Goal: Task Accomplishment & Management: Complete application form

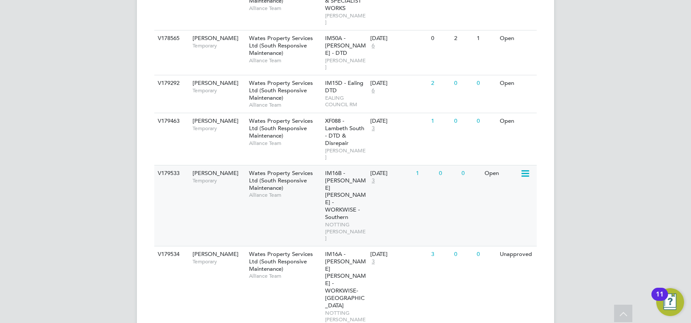
scroll to position [300, 0]
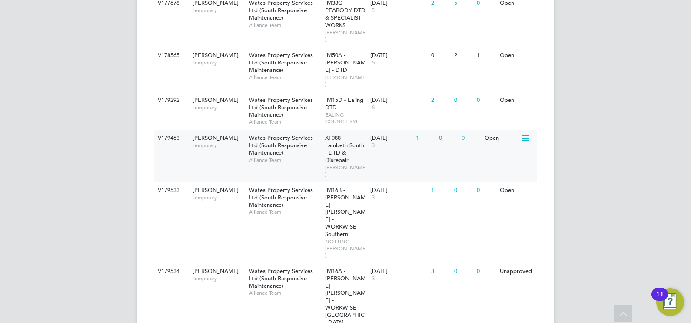
click at [299, 153] on div "Wates Property Services Ltd (South Responsive Maintenance) Alliance Team" at bounding box center [285, 148] width 76 height 37
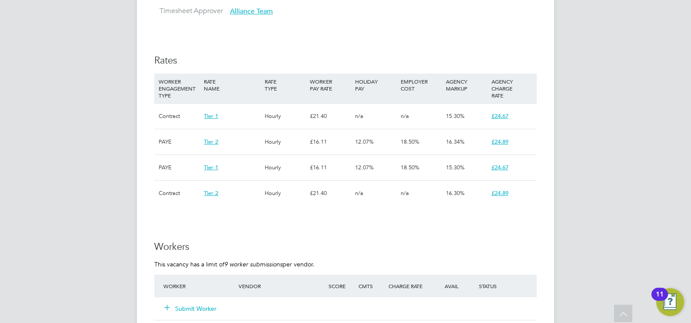
scroll to position [652, 0]
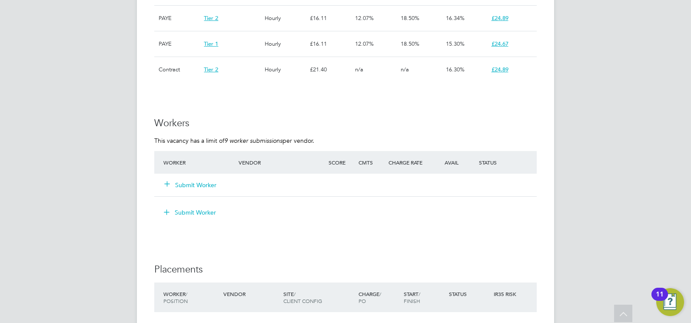
click at [213, 186] on button "Submit Worker" at bounding box center [191, 184] width 52 height 9
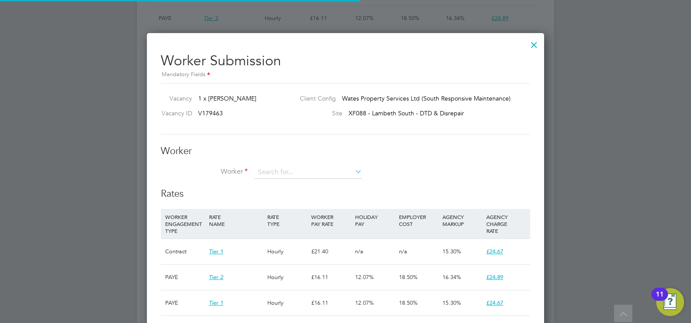
scroll to position [26, 59]
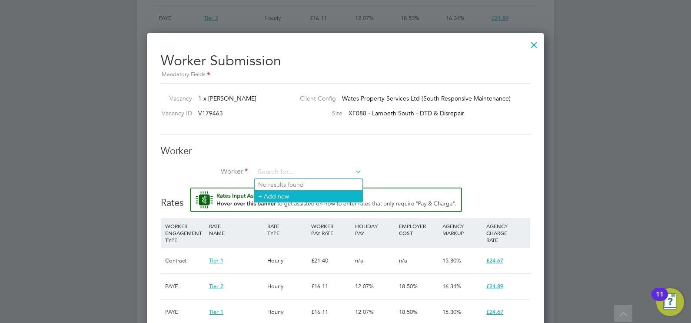
click at [290, 196] on li "+ Add new" at bounding box center [309, 196] width 108 height 12
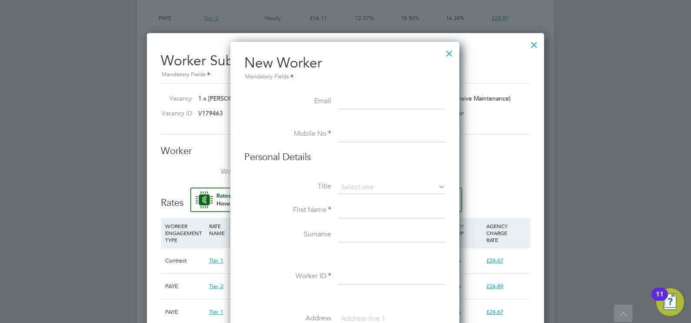
click at [360, 106] on input at bounding box center [391, 102] width 107 height 16
click at [347, 206] on input at bounding box center [391, 211] width 107 height 16
type input "Michael"
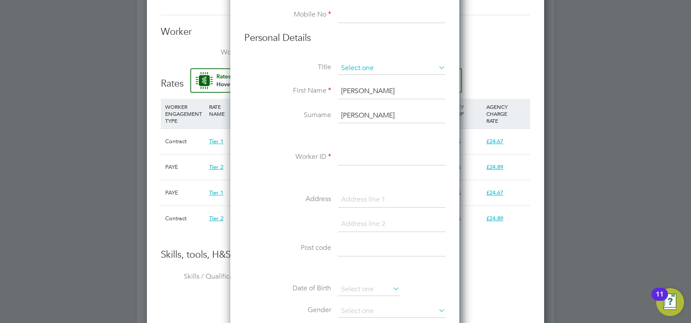
type input "Mitchell"
click at [363, 68] on input at bounding box center [391, 68] width 107 height 13
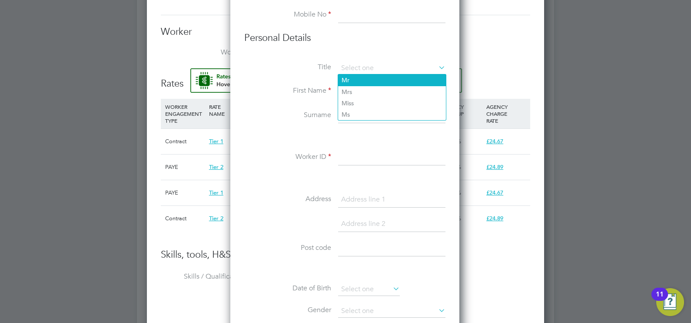
click at [361, 76] on li "Mr" at bounding box center [392, 79] width 108 height 11
type input "Mr"
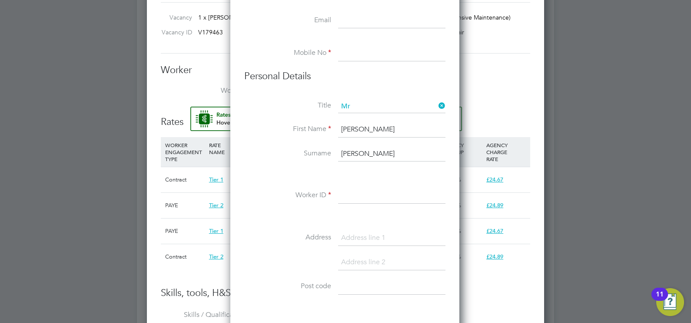
scroll to position [717, 0]
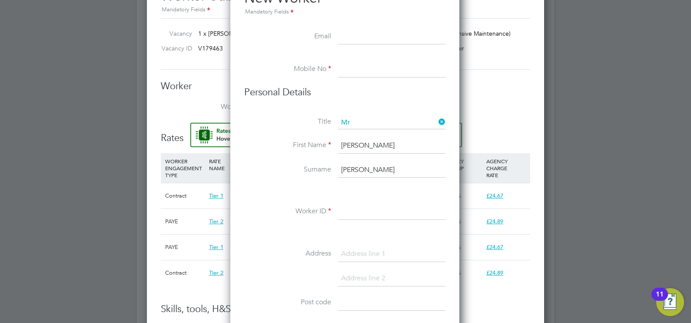
click at [363, 39] on input at bounding box center [391, 37] width 107 height 16
type input "mikethejoiner2@googlemail.com"
click at [393, 73] on input at bounding box center [391, 70] width 107 height 16
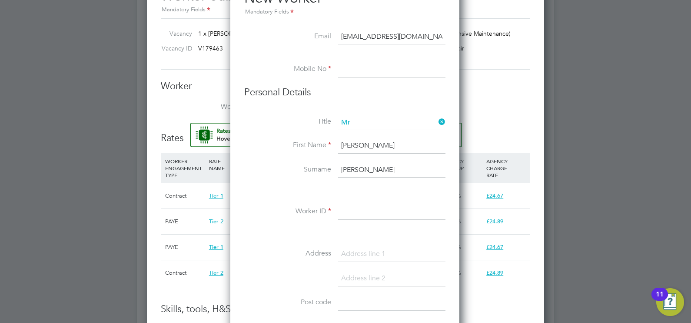
click at [355, 72] on input at bounding box center [391, 70] width 107 height 16
paste input "07508845718"
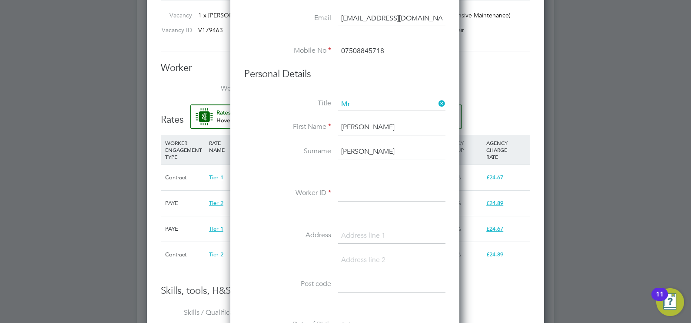
scroll to position [717, 0]
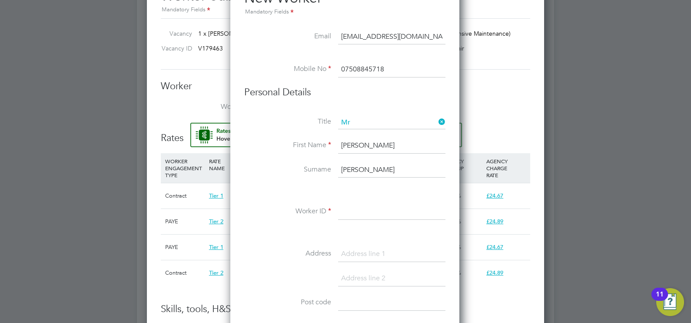
type input "07508845718"
click at [353, 211] on input at bounding box center [391, 212] width 107 height 16
paste input "408670"
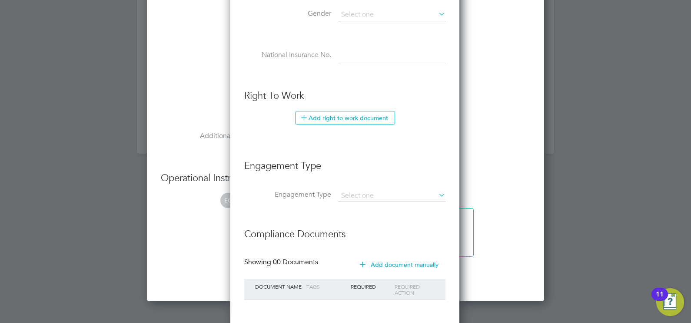
scroll to position [1108, 0]
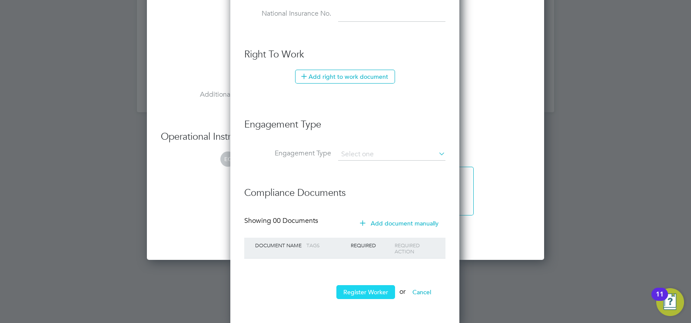
type input "408670"
click at [373, 288] on button "Register Worker" at bounding box center [365, 292] width 59 height 14
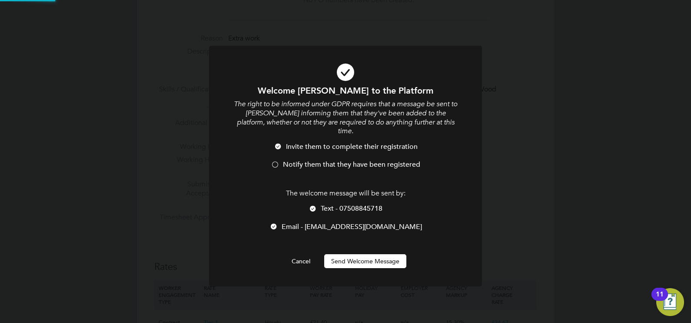
scroll to position [0, 0]
drag, startPoint x: 325, startPoint y: 158, endPoint x: 343, endPoint y: 230, distance: 75.0
click at [325, 160] on span "Notify them that they have been registered" at bounding box center [351, 164] width 137 height 9
click at [352, 254] on button "Send Welcome Message" at bounding box center [365, 261] width 82 height 14
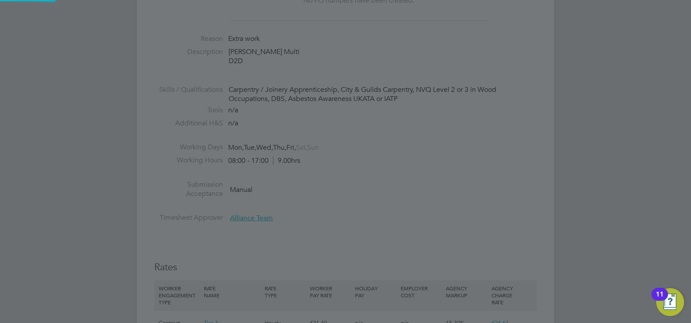
type input "Michael Mitchell (408670)"
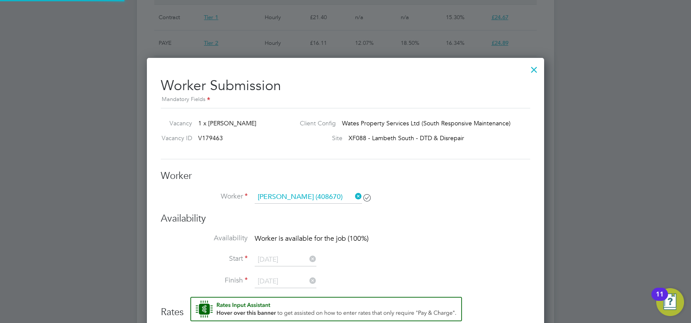
scroll to position [652, 0]
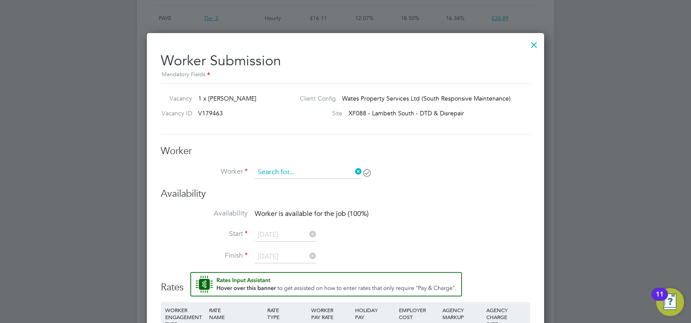
click at [319, 171] on input at bounding box center [308, 172] width 107 height 13
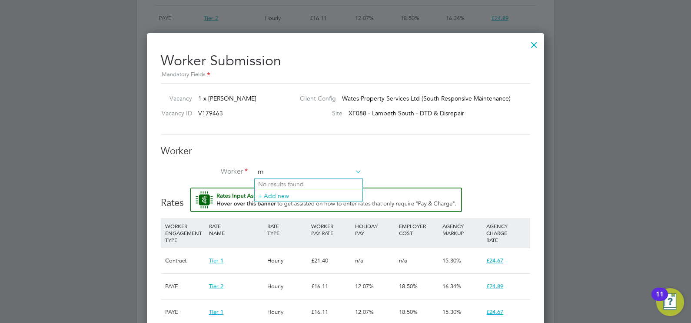
scroll to position [691, 397]
type input "michael"
drag, startPoint x: 291, startPoint y: 173, endPoint x: 296, endPoint y: 169, distance: 6.8
click at [291, 173] on input at bounding box center [308, 172] width 107 height 13
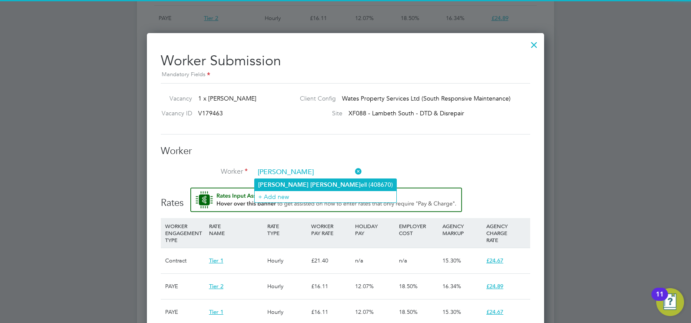
click at [293, 180] on li "Michael Mitch ell (408670)" at bounding box center [326, 185] width 142 height 12
type input "Michael Mitchell (408670)"
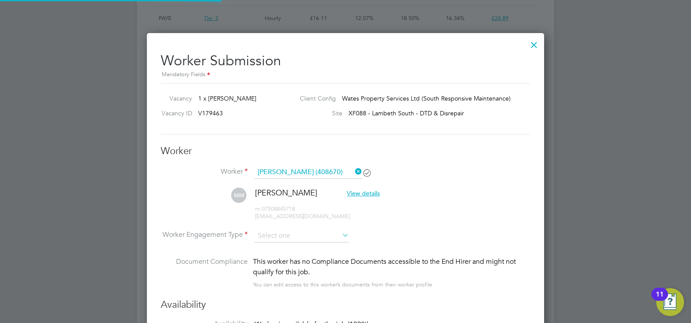
scroll to position [4, 4]
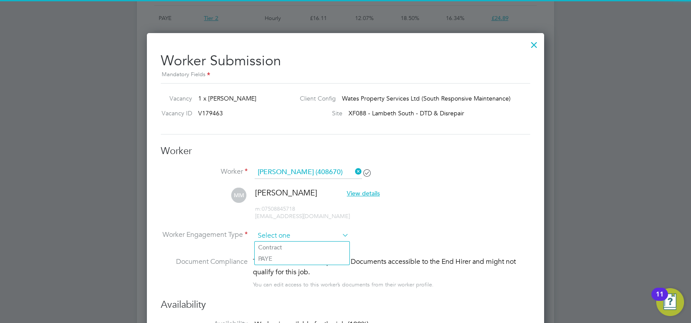
click at [292, 231] on input at bounding box center [302, 235] width 94 height 13
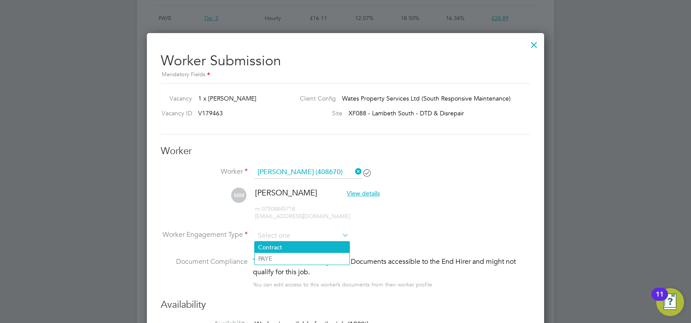
click at [295, 243] on li "Contract" at bounding box center [302, 246] width 95 height 11
type input "Contract"
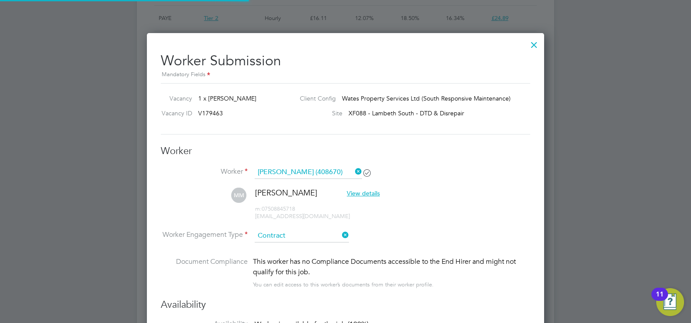
scroll to position [4, 4]
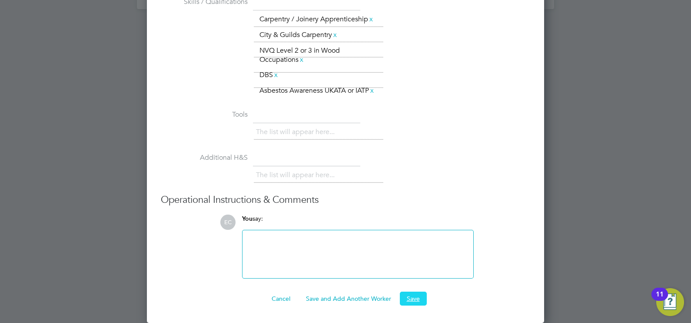
click at [416, 293] on button "Save" at bounding box center [413, 298] width 27 height 14
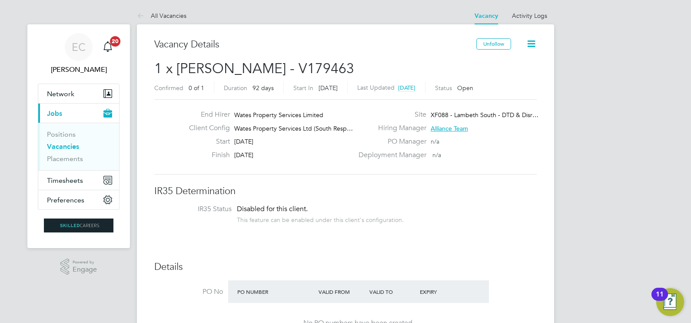
click at [61, 148] on link "Vacancies" at bounding box center [63, 146] width 32 height 8
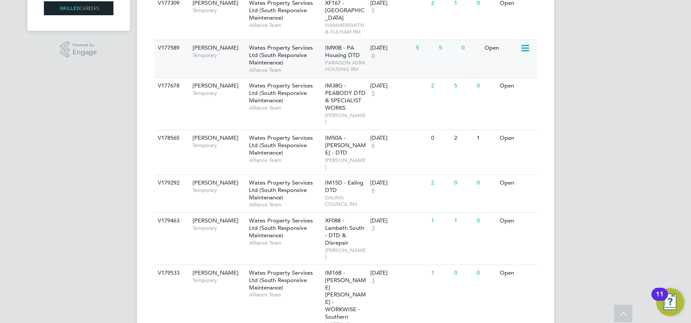
click at [297, 71] on span "Alliance Team" at bounding box center [285, 70] width 72 height 7
click at [281, 223] on span "Wates Property Services Ltd (South Responsive Maintenance)" at bounding box center [281, 227] width 64 height 22
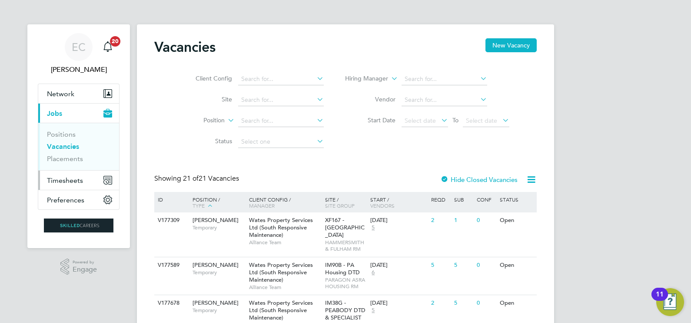
click at [78, 178] on span "Timesheets" at bounding box center [65, 180] width 36 height 8
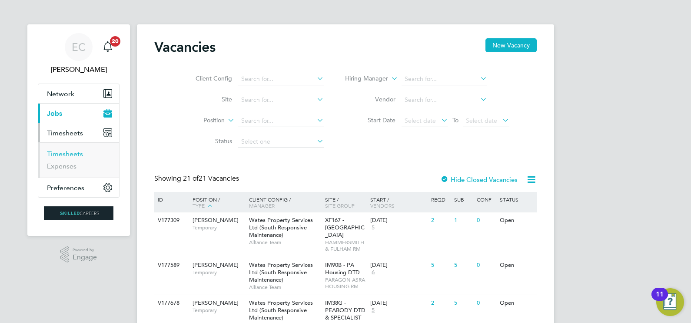
click at [73, 150] on link "Timesheets" at bounding box center [65, 154] width 36 height 8
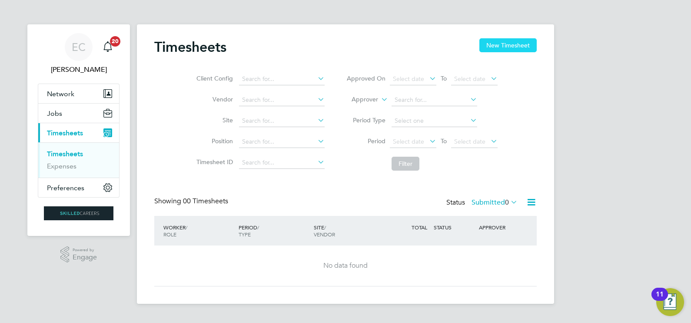
click at [504, 45] on button "New Timesheet" at bounding box center [507, 45] width 57 height 14
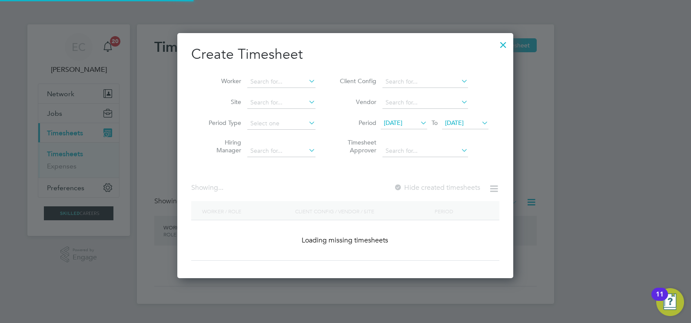
scroll to position [1412, 336]
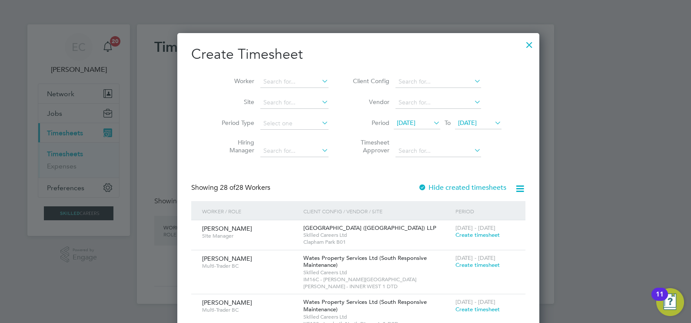
click at [432, 120] on icon at bounding box center [432, 122] width 0 height 12
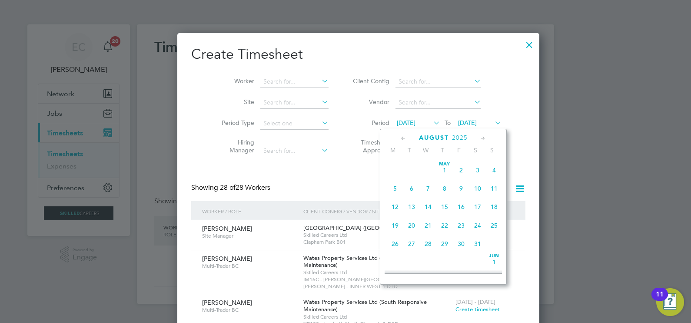
scroll to position [324, 0]
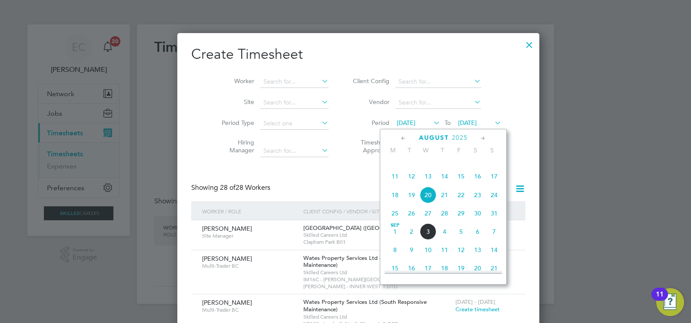
click at [474, 203] on span "23" at bounding box center [477, 194] width 17 height 17
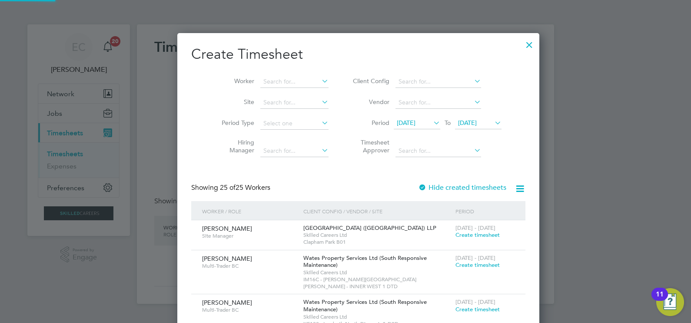
scroll to position [1234, 336]
click at [463, 123] on span "27 Aug 2025" at bounding box center [467, 123] width 19 height 8
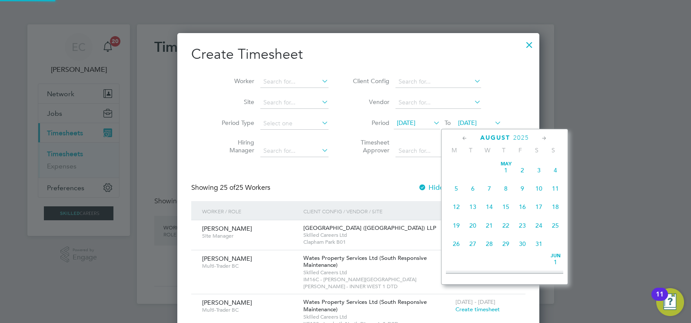
scroll to position [343, 0]
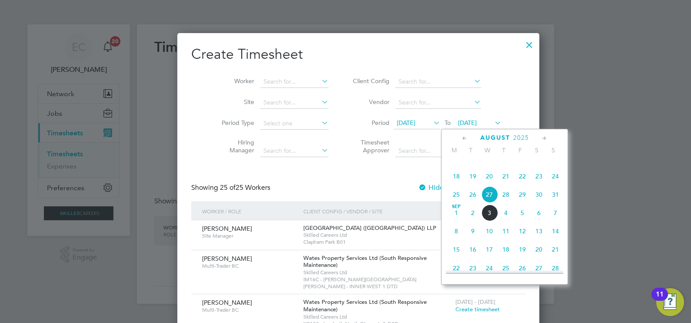
click at [522, 203] on span "29" at bounding box center [522, 194] width 17 height 17
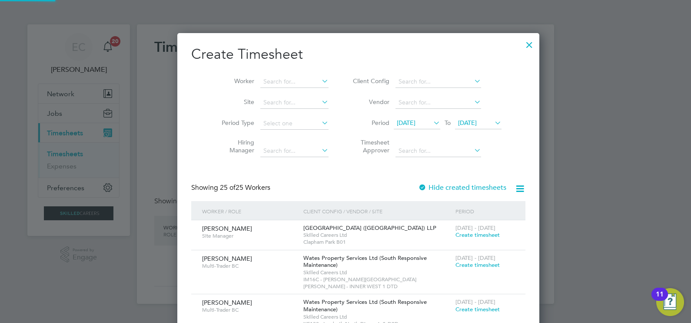
scroll to position [1234, 336]
click at [515, 190] on icon at bounding box center [520, 188] width 11 height 11
click at [463, 206] on li "Download missing timesheets" at bounding box center [450, 209] width 94 height 12
click at [364, 52] on h2 "Create Timesheet" at bounding box center [358, 54] width 334 height 18
click at [280, 81] on input at bounding box center [294, 82] width 68 height 12
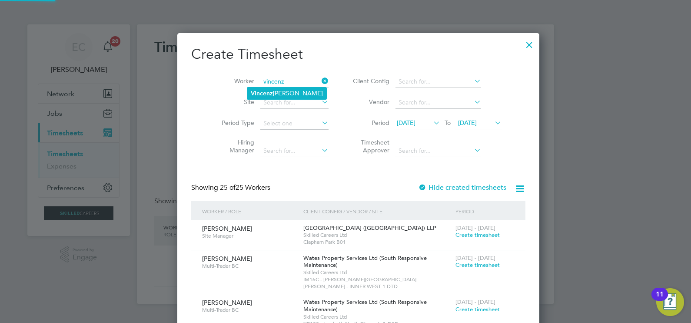
click at [289, 91] on li "Vincenz o Cascio" at bounding box center [286, 93] width 79 height 12
type input "Vincenzo Cascio"
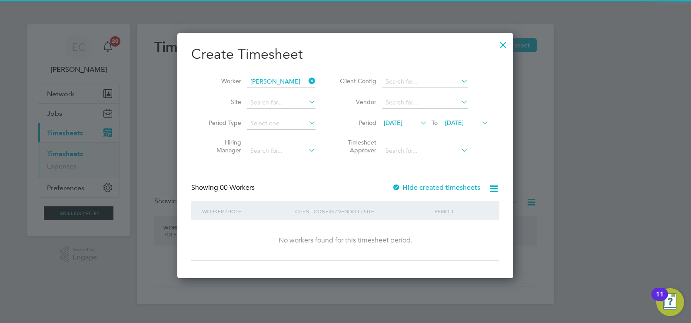
scroll to position [245, 336]
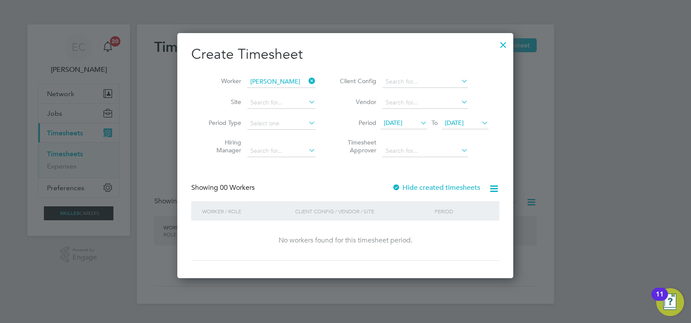
click at [405, 182] on div "Create Timesheet Worker Vincenzo Cascio Site Period Type Hiring Manager Client …" at bounding box center [345, 152] width 308 height 215
click at [406, 187] on label "Hide created timesheets" at bounding box center [436, 187] width 88 height 9
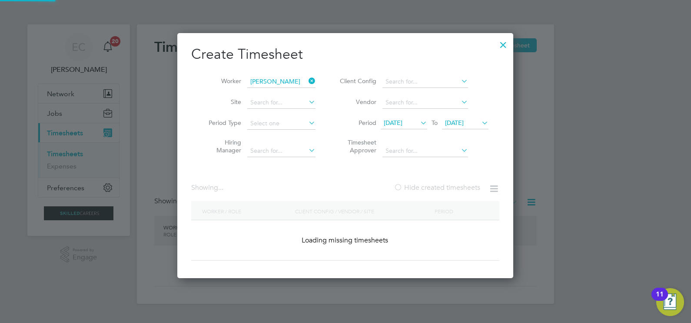
scroll to position [4, 4]
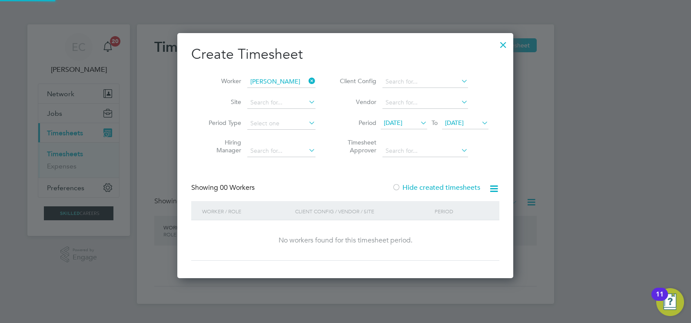
click at [403, 124] on span "23 Aug 2025" at bounding box center [393, 123] width 19 height 8
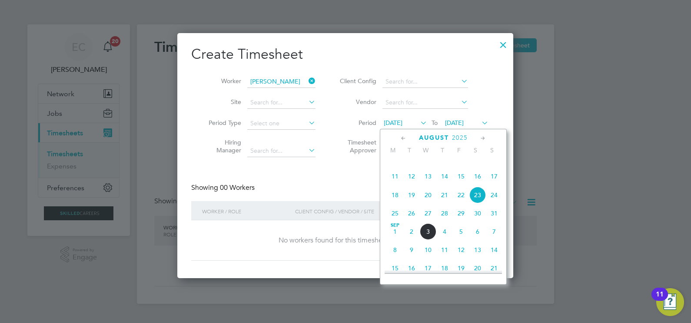
click at [397, 166] on span "4" at bounding box center [395, 158] width 17 height 17
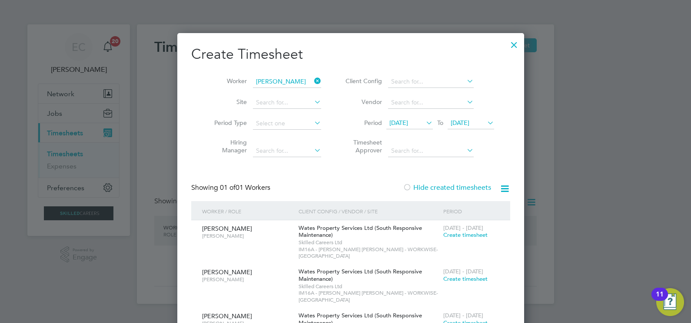
scroll to position [25, 0]
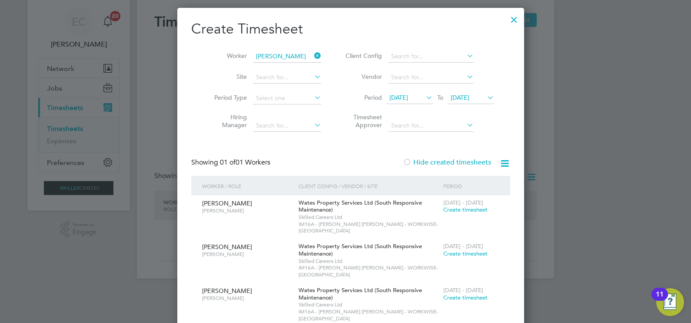
click at [397, 100] on span "04 Aug 2025" at bounding box center [398, 97] width 19 height 8
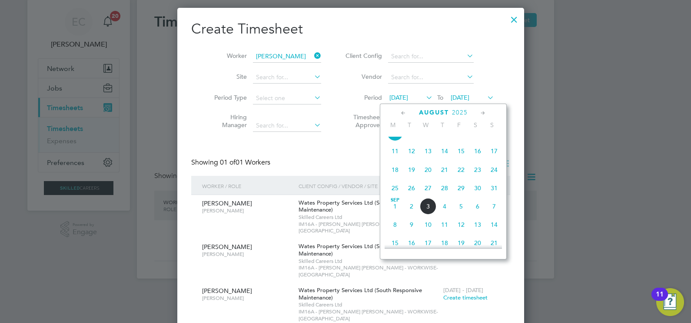
scroll to position [286, 0]
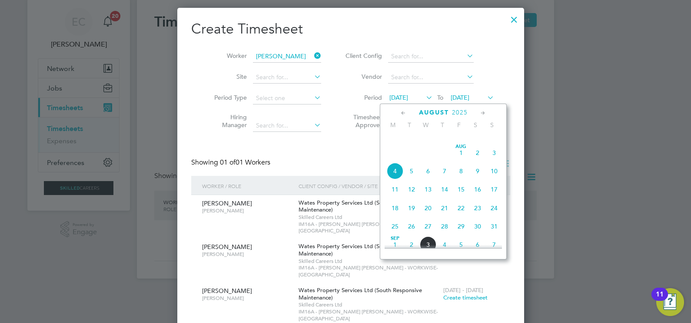
click at [395, 143] on span "28" at bounding box center [395, 134] width 17 height 17
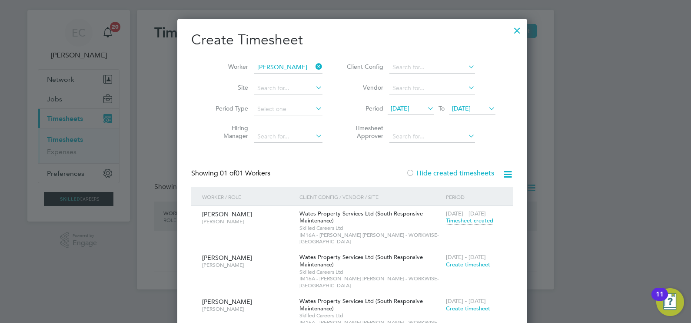
scroll to position [0, 0]
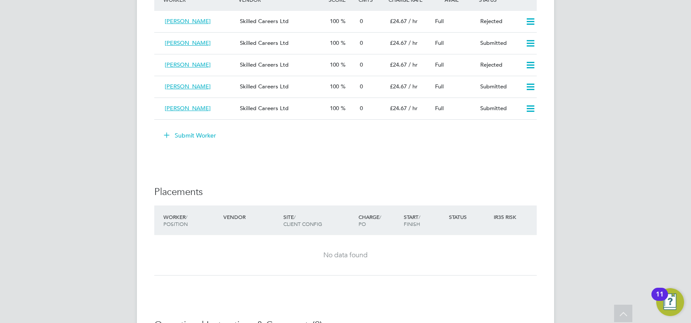
click at [205, 128] on button "Submit Worker" at bounding box center [190, 135] width 65 height 14
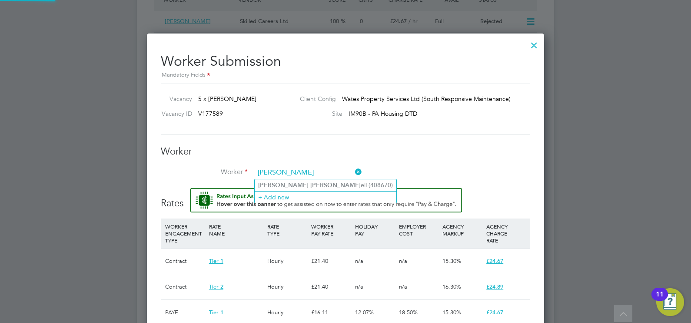
type input "michael mitch"
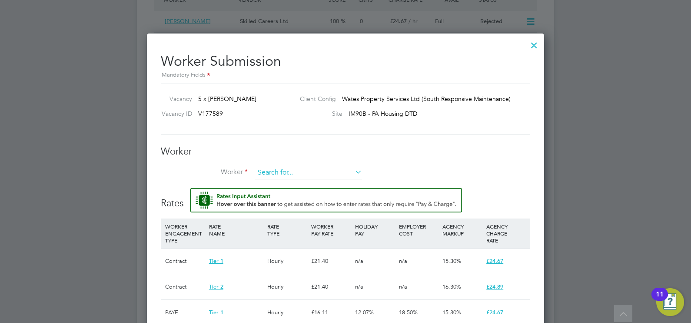
click at [306, 170] on input at bounding box center [308, 172] width 107 height 13
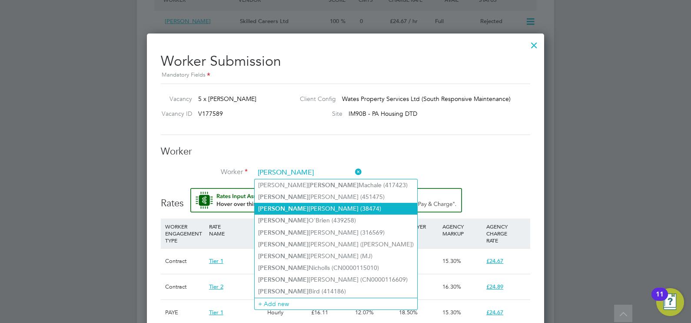
type input "michael"
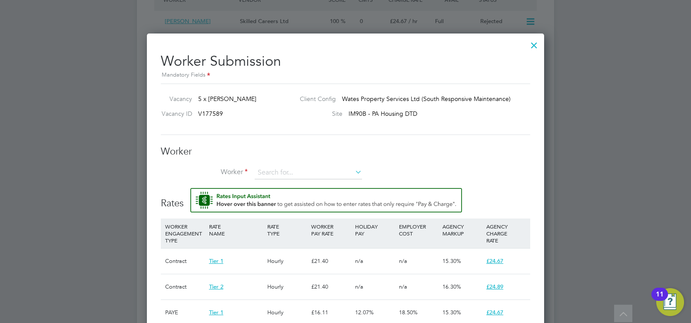
click at [306, 161] on div "Worker Worker Worker Engagement Type" at bounding box center [345, 166] width 369 height 43
click at [309, 169] on input at bounding box center [308, 172] width 107 height 13
click at [310, 181] on b "Mitch" at bounding box center [335, 184] width 50 height 7
type input "Michael Mitchell (408670)"
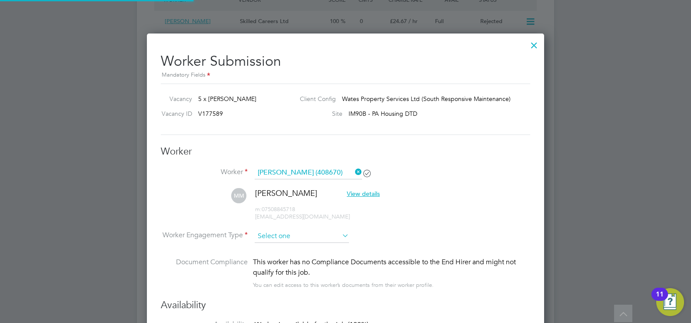
click at [282, 233] on input at bounding box center [302, 236] width 94 height 13
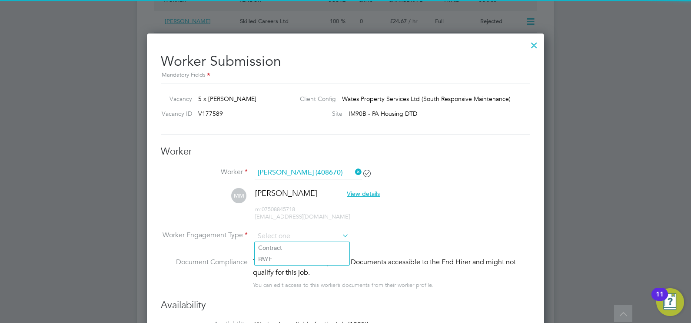
click at [279, 243] on li "Contract" at bounding box center [302, 247] width 95 height 11
type input "Contract"
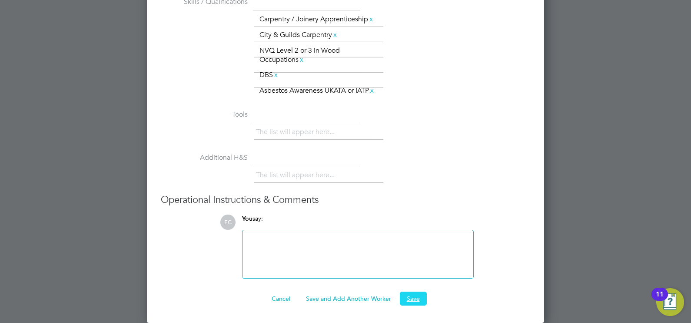
click at [409, 302] on button "Save" at bounding box center [413, 298] width 27 height 14
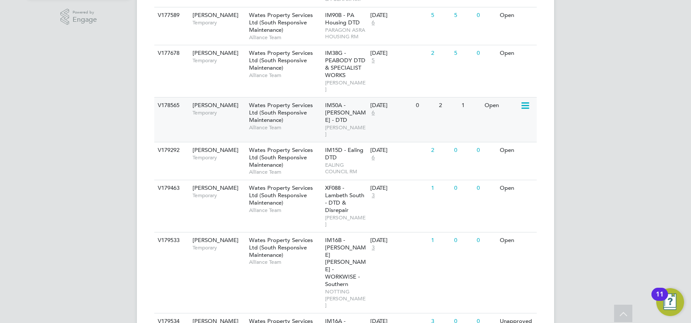
scroll to position [191, 0]
